Goal: Task Accomplishment & Management: Manage account settings

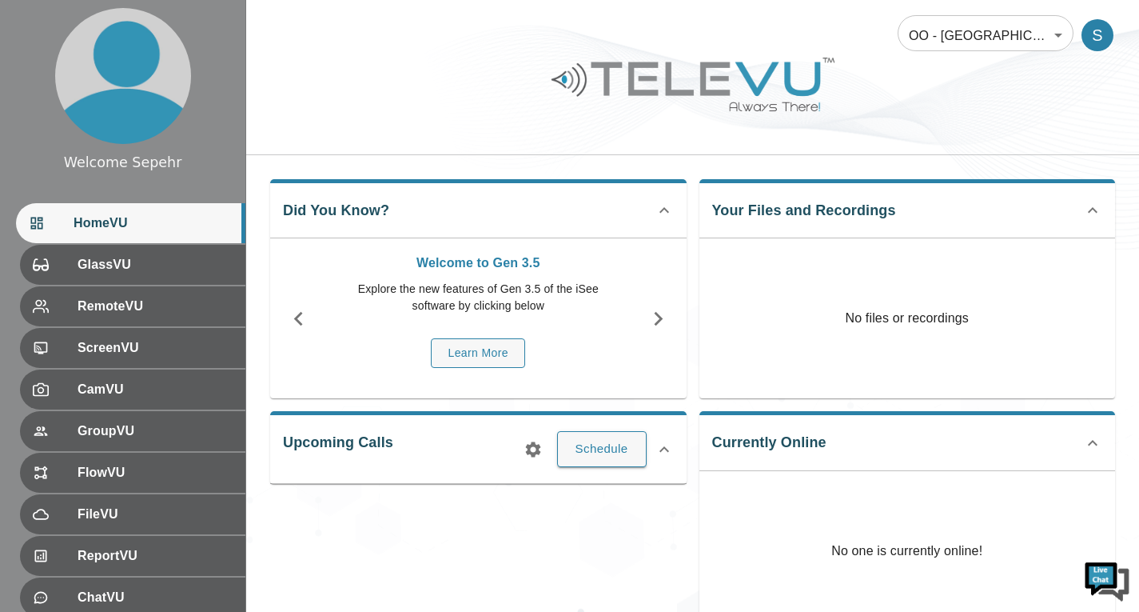
click at [994, 32] on body "Welcome Sepehr HomeVU GlassVU RemoteVU ScreenVU CamVU GroupVU FlowVU FileVU Rep…" at bounding box center [569, 427] width 1139 height 854
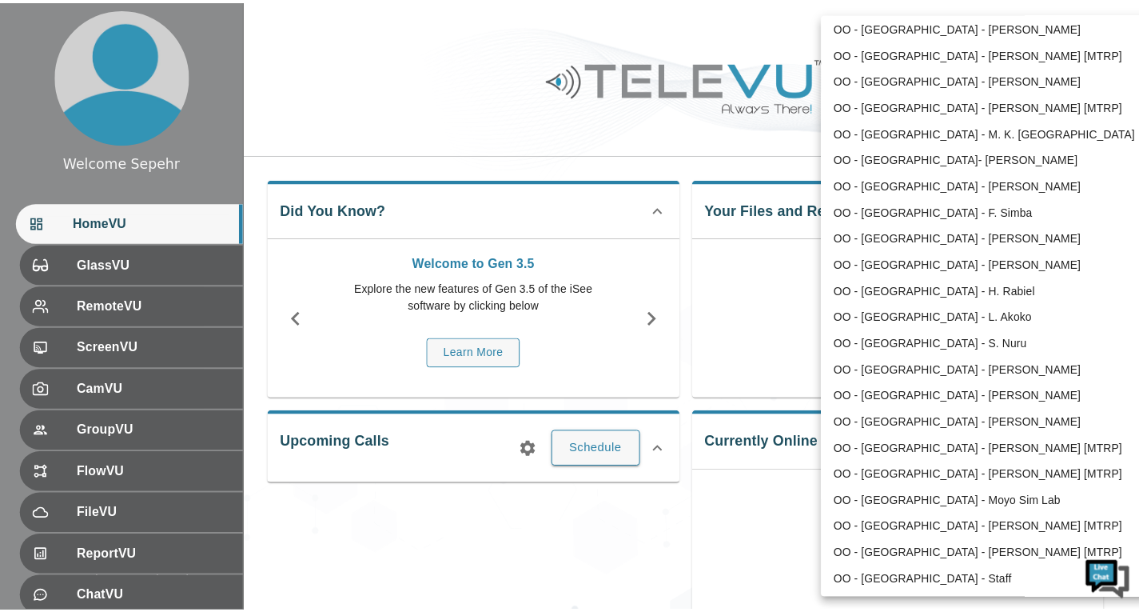
scroll to position [2610, 0]
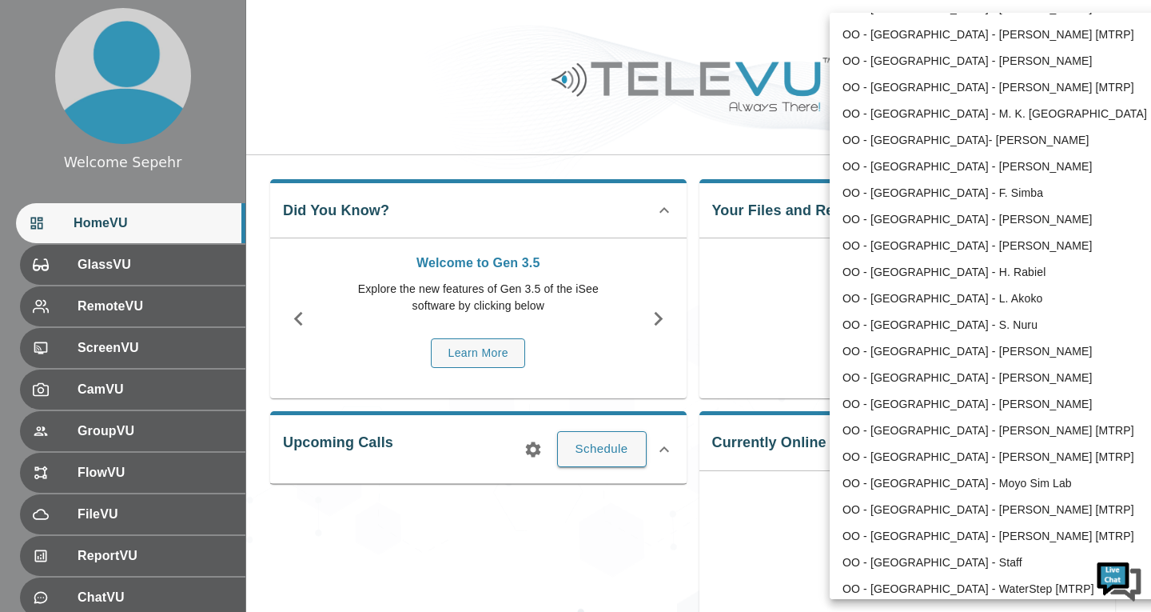
click at [924, 433] on li "OO - [GEOGRAPHIC_DATA] - [PERSON_NAME] [MTRP]" at bounding box center [996, 430] width 332 height 26
type input "166"
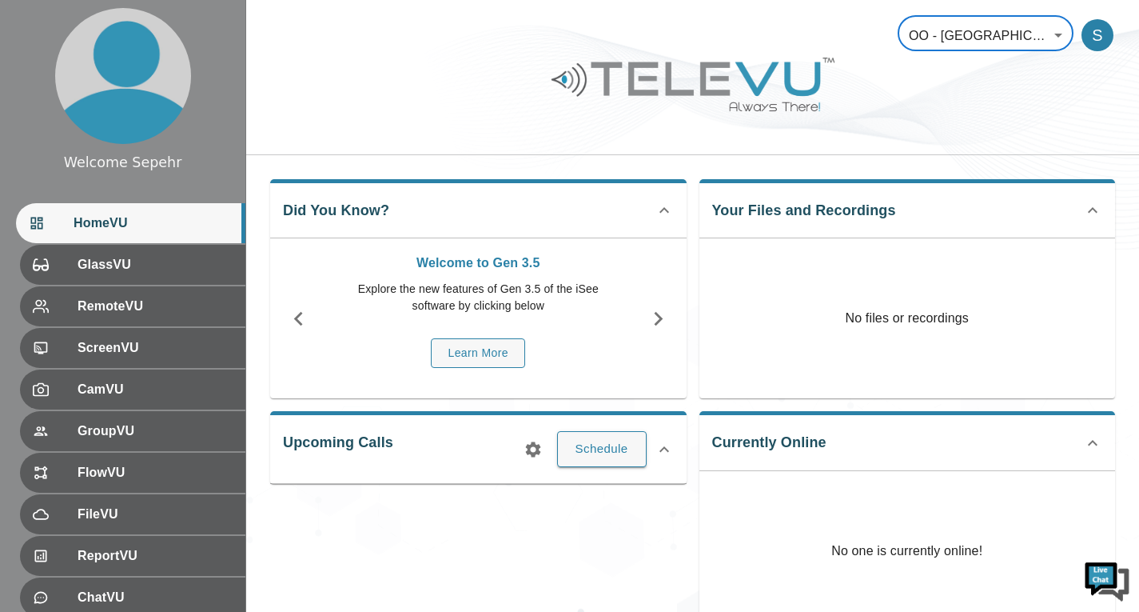
scroll to position [0, 0]
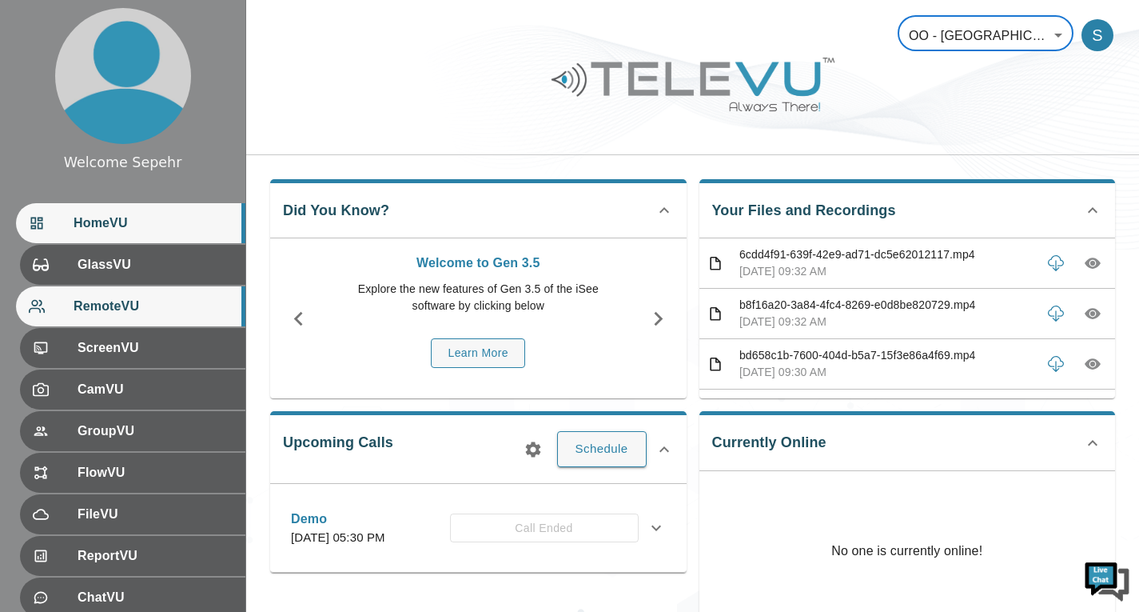
click at [115, 315] on span "RemoteVU" at bounding box center [153, 306] width 159 height 19
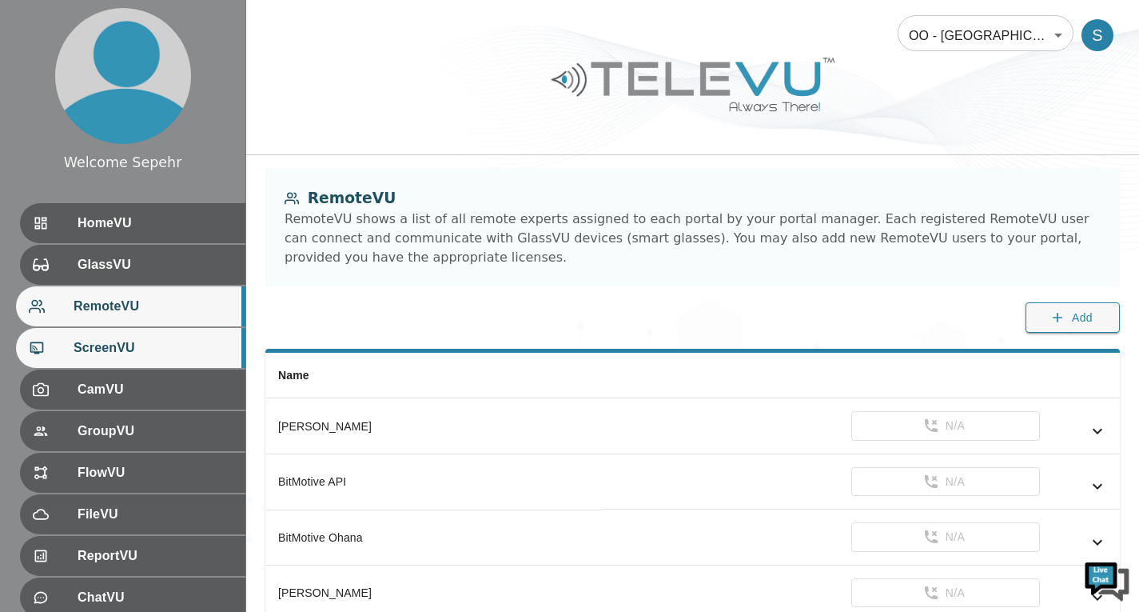
click at [115, 344] on span "ScreenVU" at bounding box center [153, 347] width 159 height 19
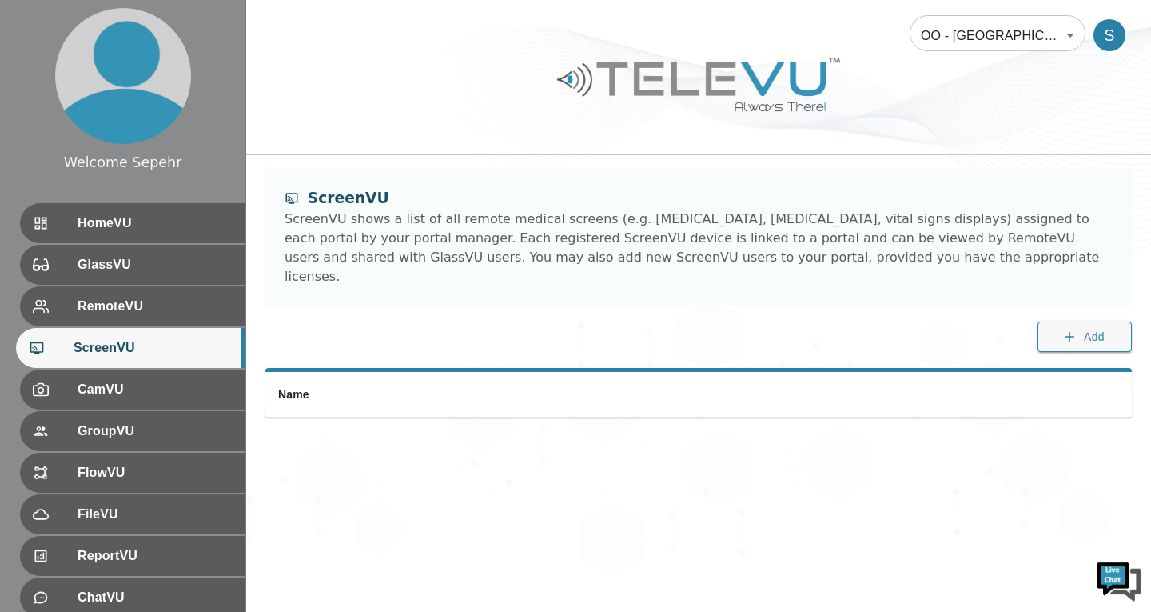
click at [124, 369] on ul "HomeVU GlassVU RemoteVU ScreenVU CamVU GroupVU FlowVU FileVU ReportVU ChatVU Po…" at bounding box center [122, 494] width 245 height 595
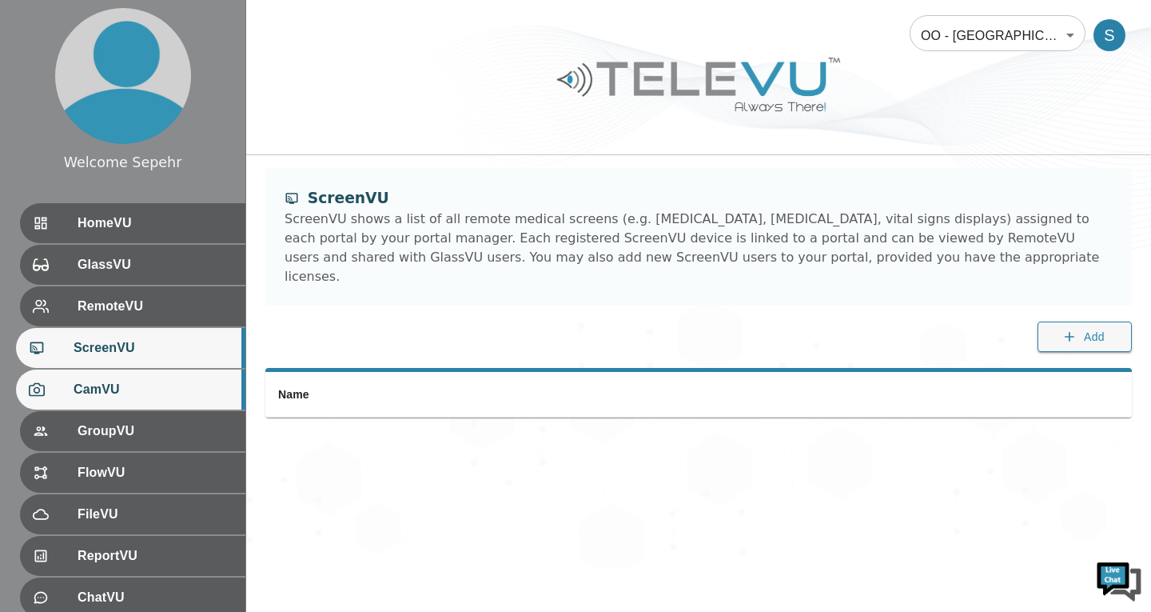
click at [133, 381] on span "CamVU" at bounding box center [153, 389] width 159 height 19
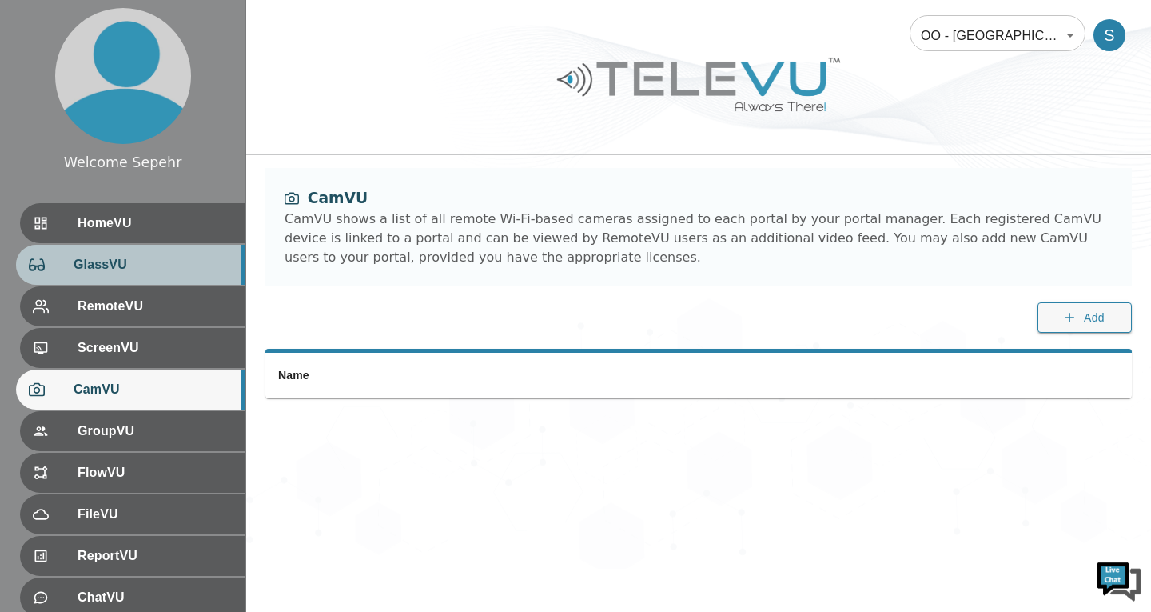
click at [122, 275] on div "GlassVU" at bounding box center [130, 265] width 229 height 40
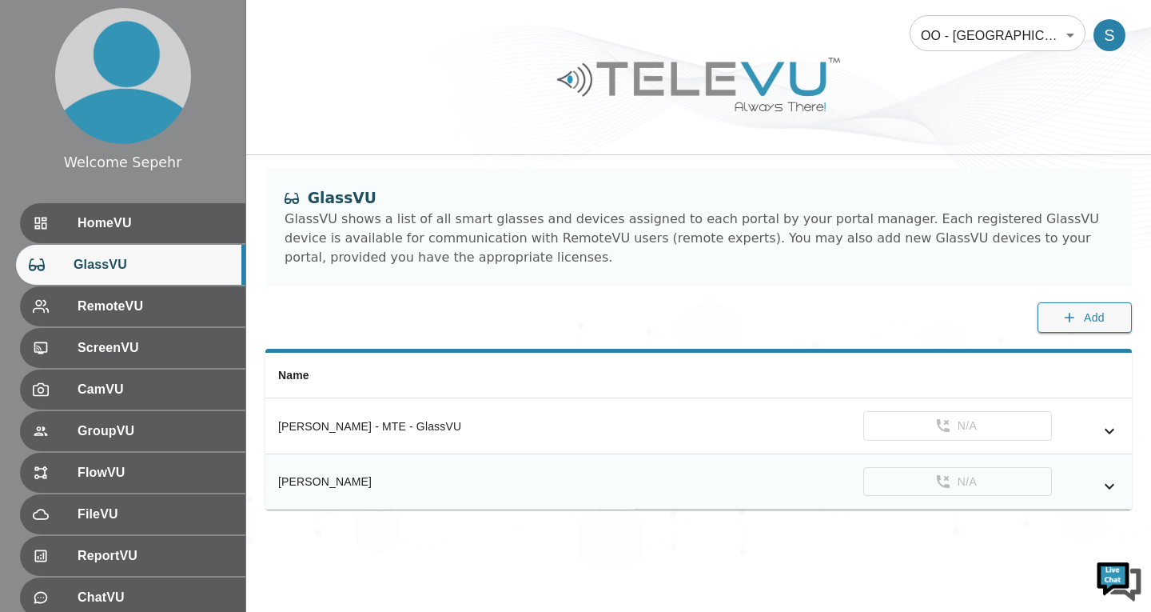
click at [1115, 486] on icon "simple table" at bounding box center [1109, 486] width 19 height 19
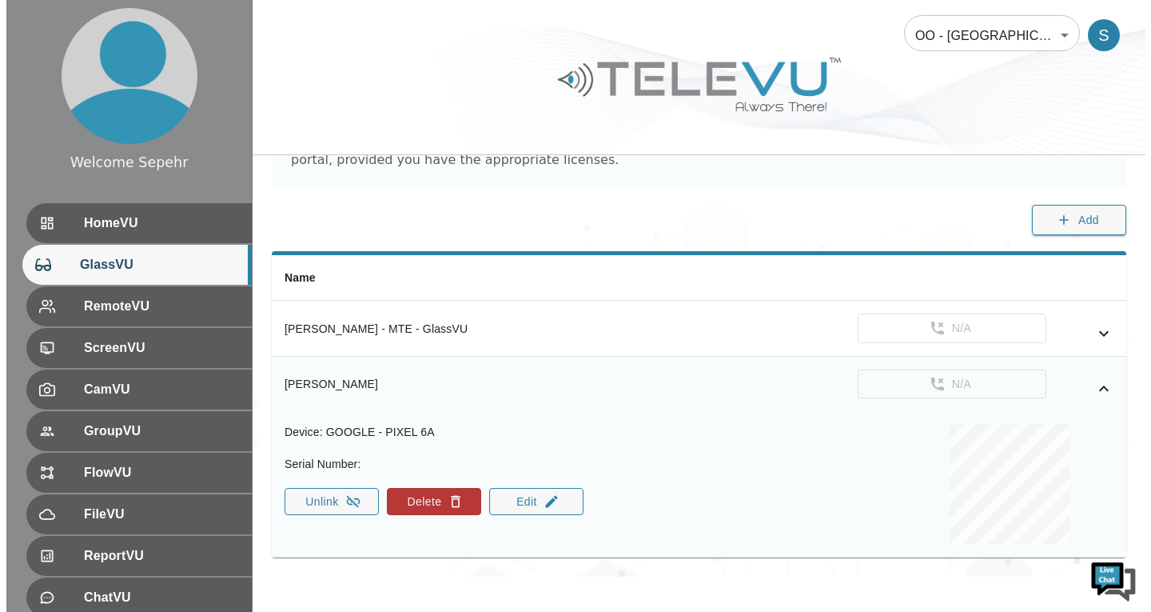
scroll to position [102, 0]
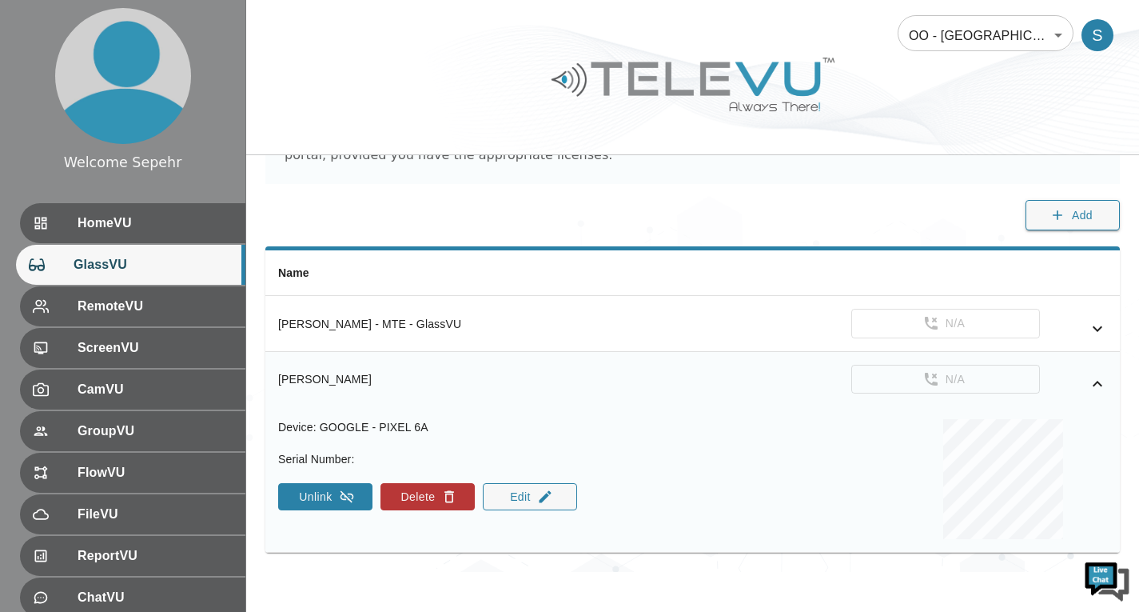
click at [303, 501] on button "Unlink" at bounding box center [325, 496] width 94 height 27
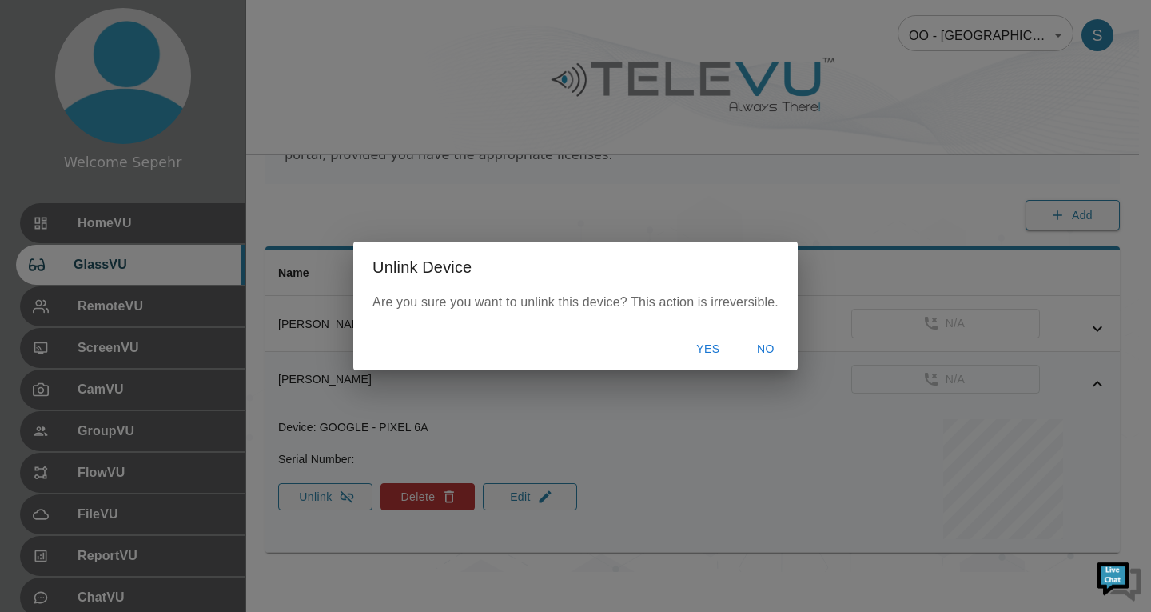
click at [700, 357] on button "Yes" at bounding box center [708, 349] width 51 height 30
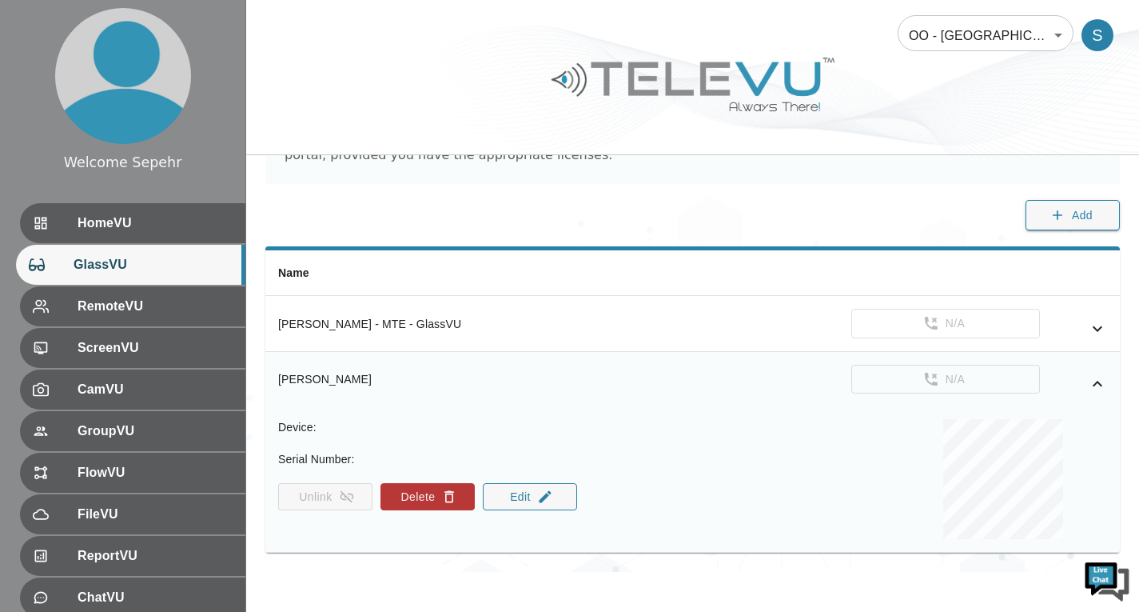
click at [952, 50] on body "Welcome Sepehr HomeVU GlassVU RemoteVU ScreenVU CamVU GroupVU FlowVU FileVU Rep…" at bounding box center [569, 235] width 1139 height 674
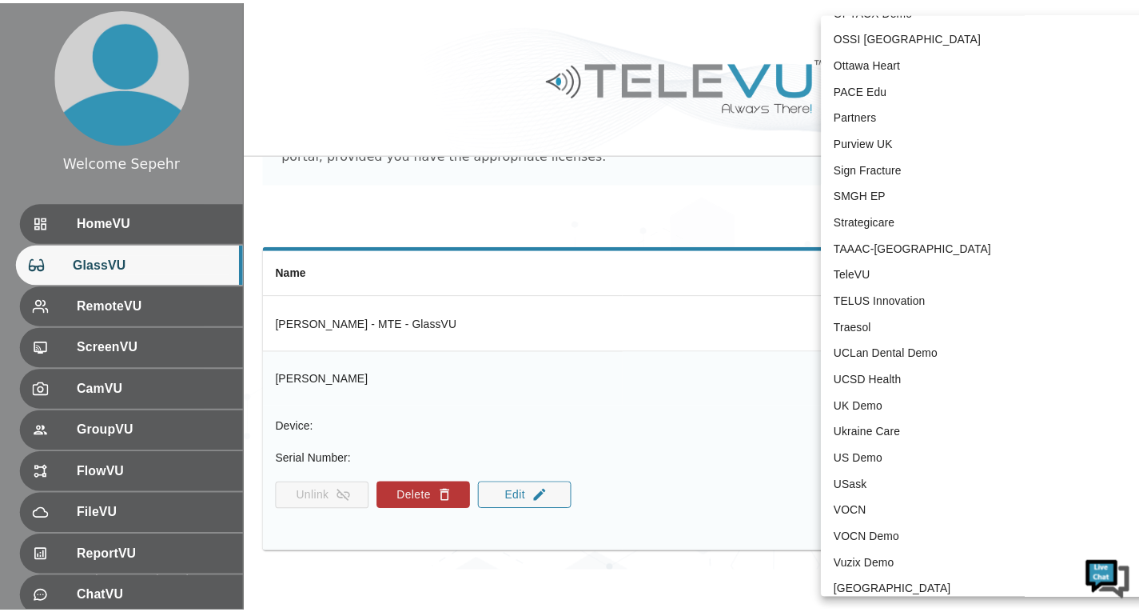
scroll to position [3332, 0]
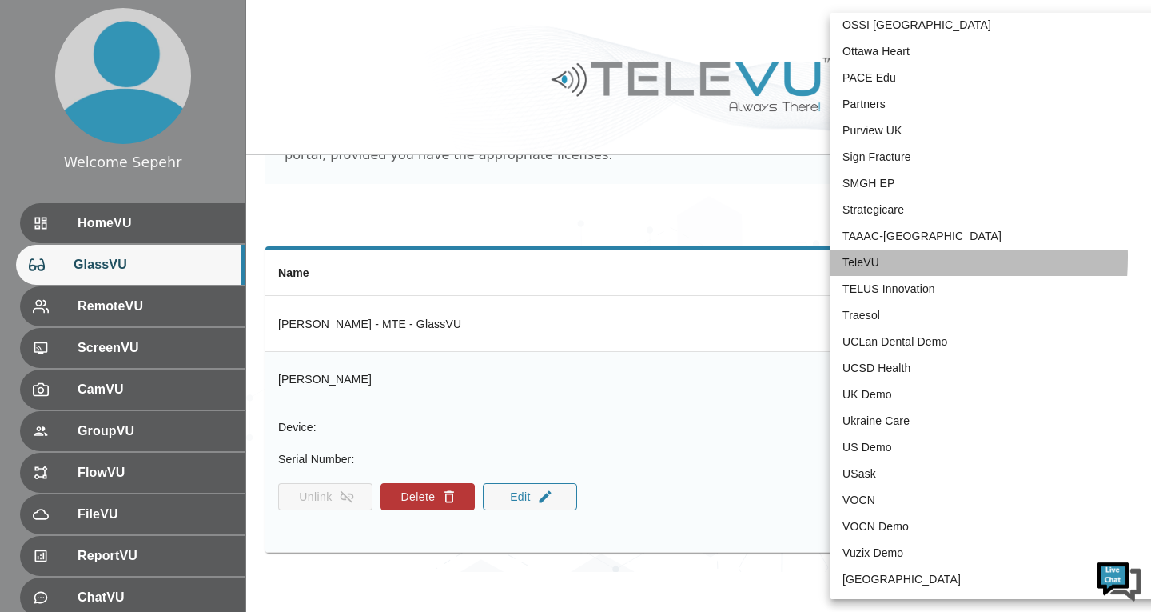
click at [844, 257] on li "TeleVU" at bounding box center [996, 262] width 332 height 26
type input "1"
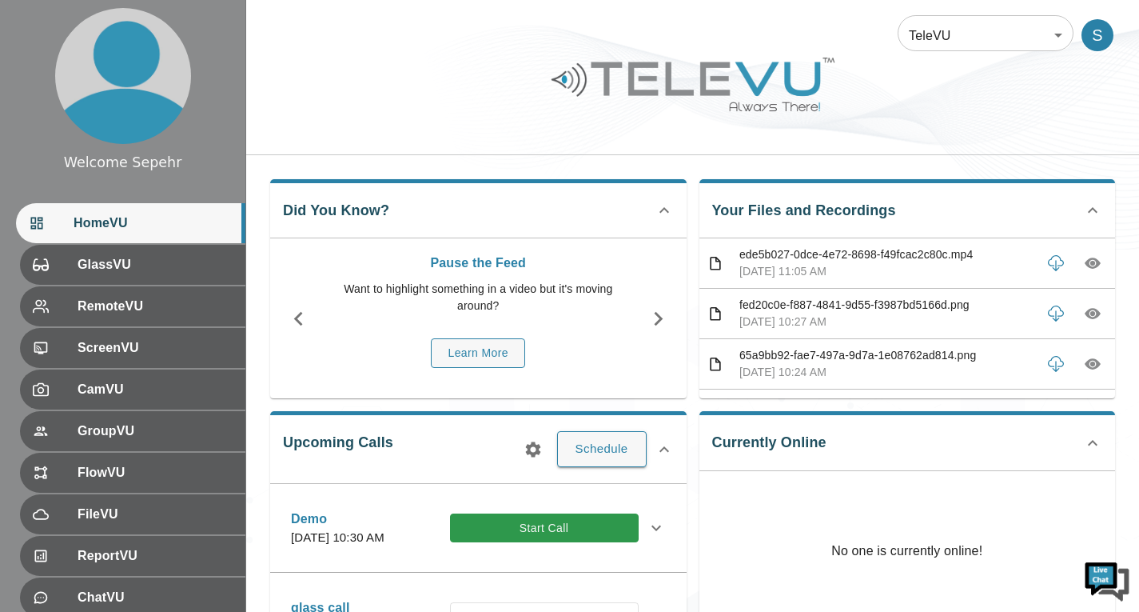
click at [956, 33] on body "Welcome Sepehr HomeVU GlassVU RemoteVU ScreenVU CamVU GroupVU FlowVU FileVU Rep…" at bounding box center [569, 519] width 1139 height 1039
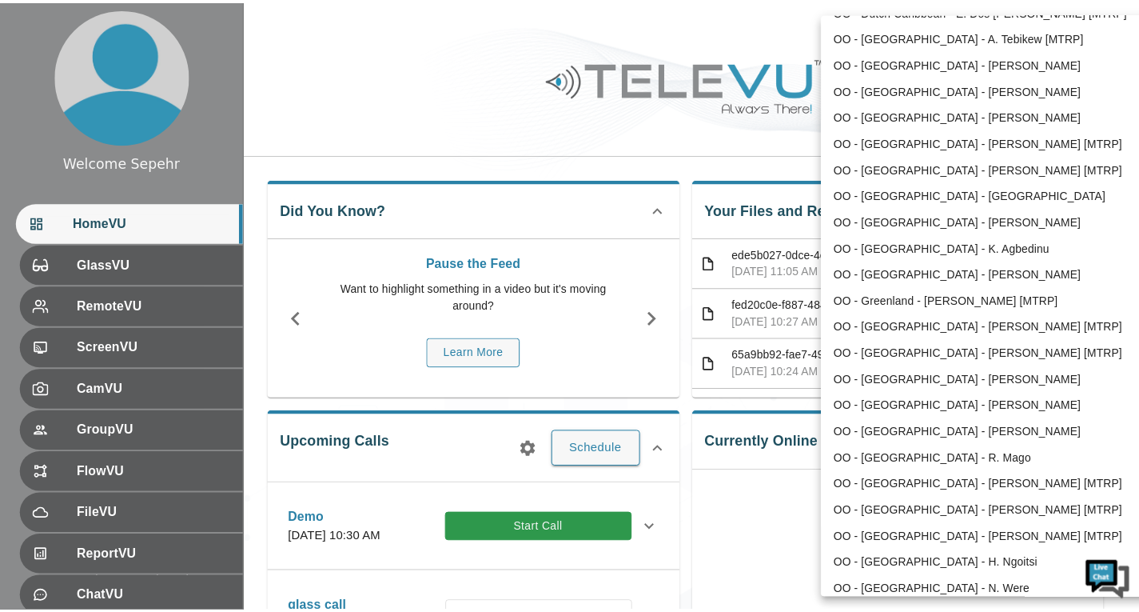
scroll to position [1929, 0]
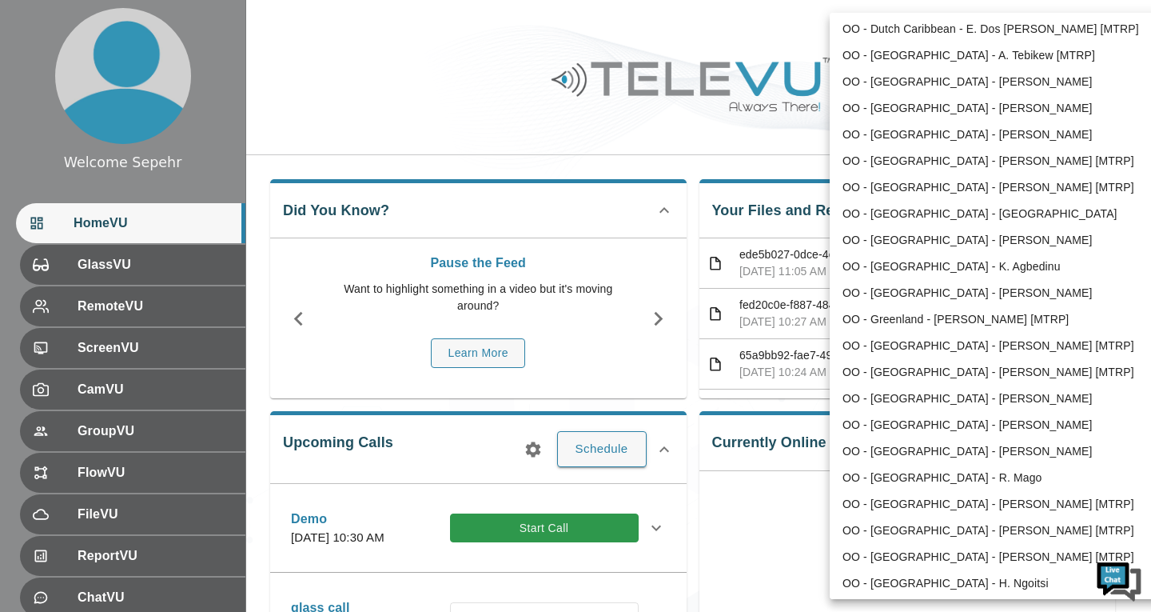
click at [903, 271] on li "OO - [GEOGRAPHIC_DATA] - K. Agbedinu" at bounding box center [996, 266] width 332 height 26
type input "214"
